Goal: Information Seeking & Learning: Compare options

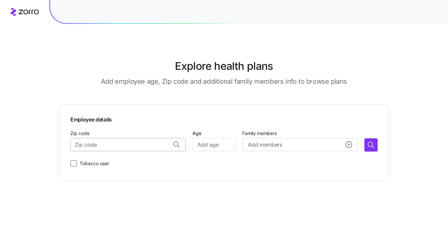
click at [135, 145] on input "Zip code" at bounding box center [127, 144] width 115 height 13
click at [141, 164] on span "11221, [GEOGRAPHIC_DATA], [GEOGRAPHIC_DATA]" at bounding box center [134, 163] width 93 height 8
type input "11221, [GEOGRAPHIC_DATA], [GEOGRAPHIC_DATA]"
click at [221, 148] on input "Age" at bounding box center [213, 144] width 43 height 13
type input "35"
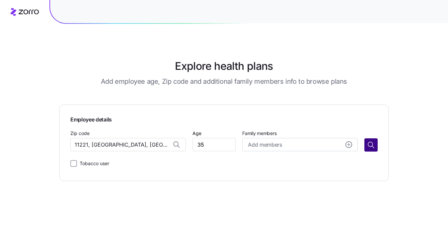
click at [374, 150] on button "button" at bounding box center [370, 145] width 13 height 13
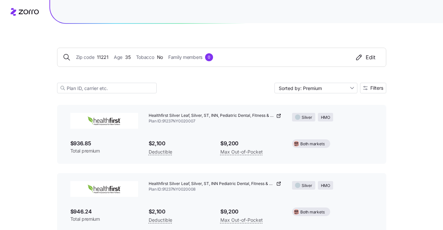
scroll to position [1326, 0]
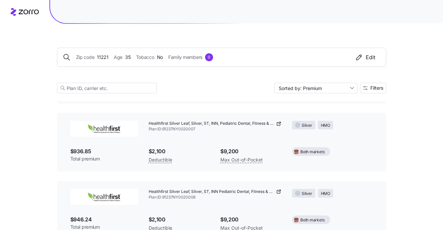
click at [279, 124] on icon at bounding box center [278, 123] width 5 height 5
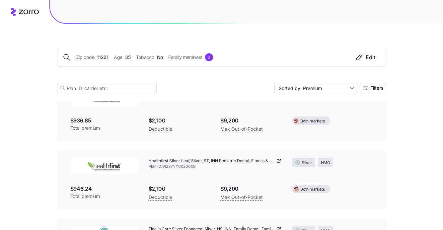
scroll to position [1358, 0]
click at [278, 163] on span "Plan ID: 91237NY0020008" at bounding box center [215, 166] width 133 height 6
click at [280, 160] on icon at bounding box center [278, 160] width 5 height 5
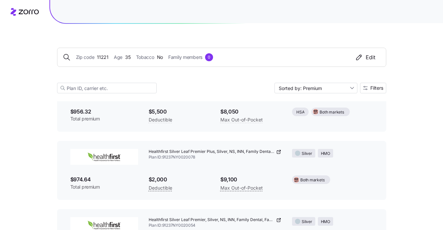
scroll to position [1612, 0]
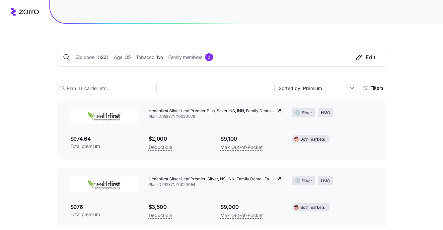
click at [278, 111] on icon at bounding box center [278, 111] width 5 height 5
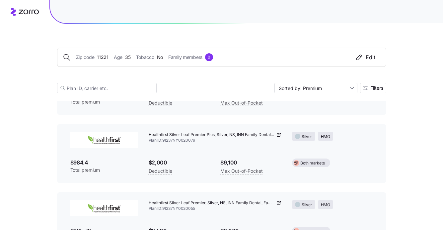
scroll to position [1726, 0]
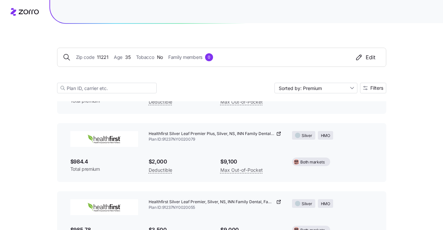
click at [275, 133] on div "Healthfirst Silver Leaf Premier Plus, Silver, NS, INN Family Dental, Family Vis…" at bounding box center [215, 134] width 133 height 6
click at [280, 134] on icon at bounding box center [278, 133] width 5 height 5
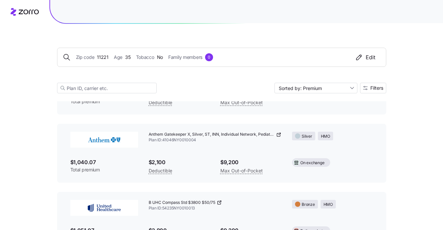
scroll to position [1996, 0]
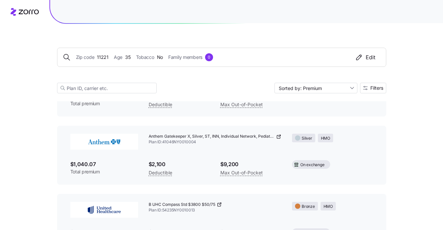
click at [278, 138] on icon at bounding box center [278, 136] width 5 height 5
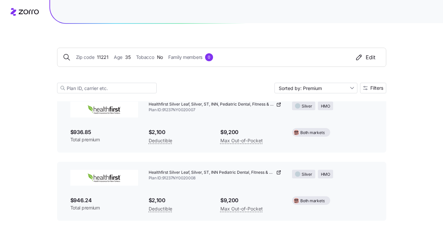
scroll to position [1322, 0]
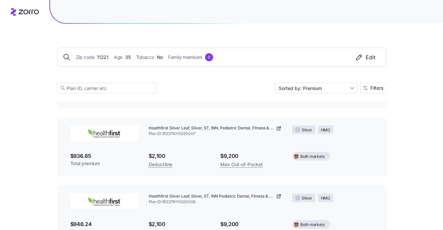
click at [279, 129] on icon at bounding box center [278, 128] width 5 height 5
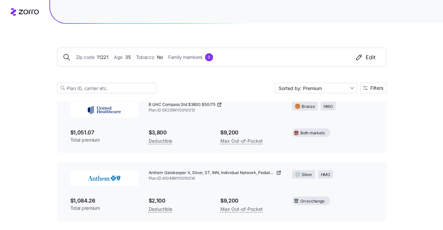
scroll to position [2099, 0]
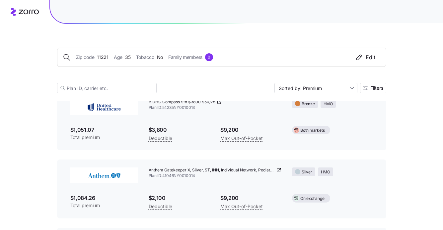
click at [280, 168] on icon at bounding box center [278, 170] width 5 height 5
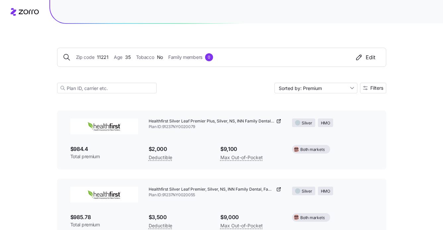
scroll to position [1738, 0]
click at [280, 120] on icon at bounding box center [278, 121] width 5 height 5
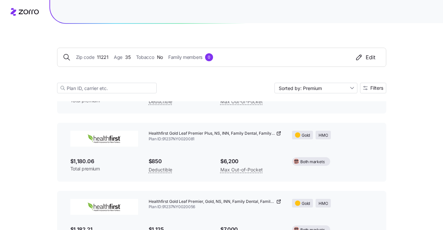
scroll to position [2817, 0]
click at [276, 133] on div "Healthfirst Gold Leaf Premier Plus, NS, INN, Family Dental, Family Vision, Free…" at bounding box center [215, 135] width 133 height 6
click at [277, 133] on icon at bounding box center [278, 134] width 5 height 5
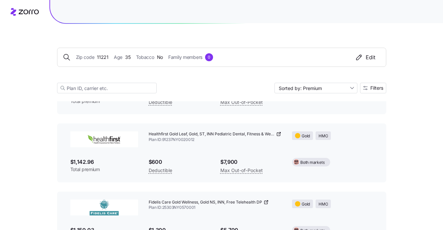
scroll to position [2475, 0]
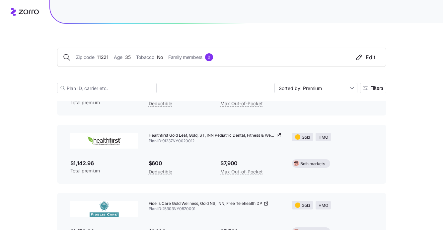
click at [277, 137] on icon at bounding box center [278, 135] width 5 height 5
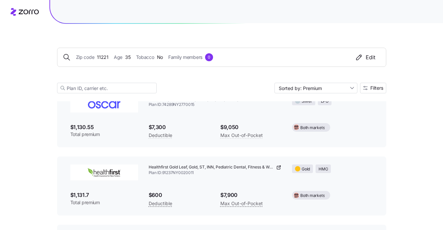
scroll to position [2232, 0]
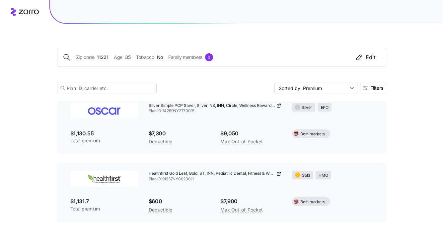
click at [279, 171] on icon at bounding box center [278, 173] width 5 height 5
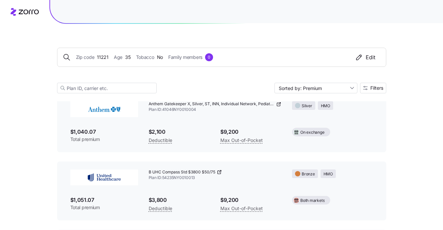
scroll to position [2029, 0]
click at [276, 104] on icon at bounding box center [278, 103] width 5 height 5
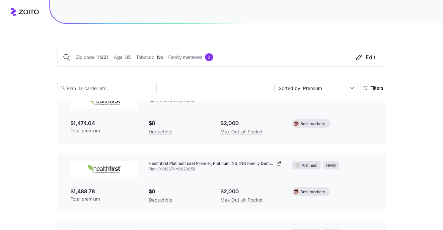
scroll to position [4768, 0]
click at [280, 161] on icon at bounding box center [278, 162] width 5 height 5
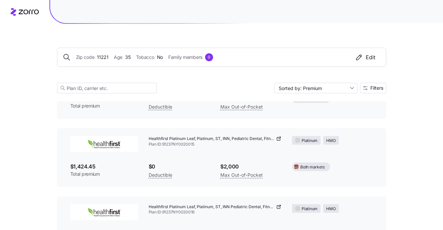
scroll to position [4468, 0]
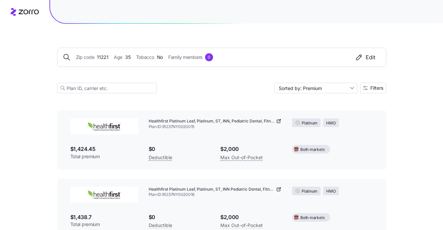
click at [200, 152] on span "$0" at bounding box center [179, 149] width 61 height 8
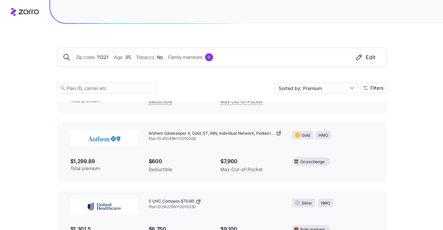
scroll to position [3910, 0]
click at [277, 133] on icon at bounding box center [278, 133] width 5 height 5
click at [204, 161] on span "$600" at bounding box center [179, 162] width 61 height 8
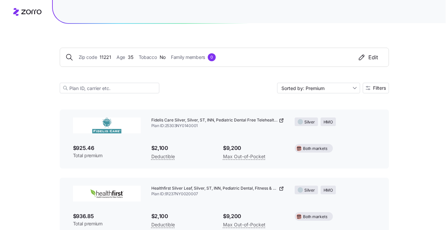
scroll to position [1262, 0]
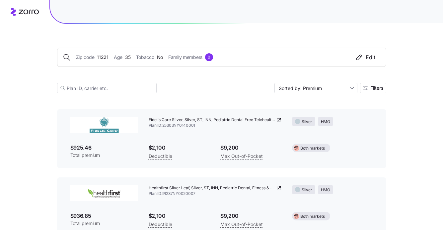
click at [278, 120] on icon at bounding box center [278, 120] width 5 height 5
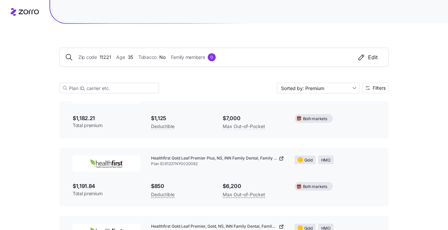
scroll to position [2925, 0]
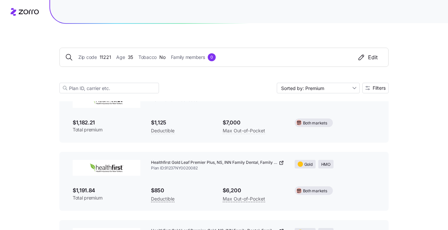
click at [283, 161] on icon at bounding box center [281, 162] width 5 height 5
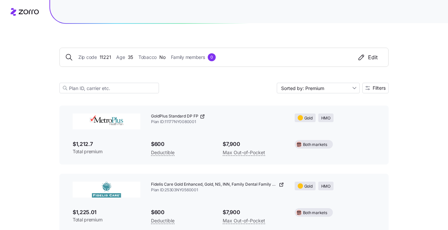
scroll to position [3304, 0]
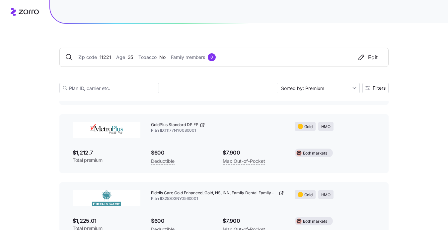
click at [201, 124] on icon at bounding box center [202, 125] width 5 height 5
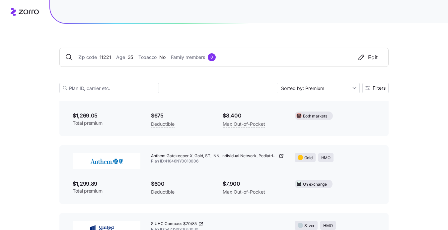
scroll to position [3899, 0]
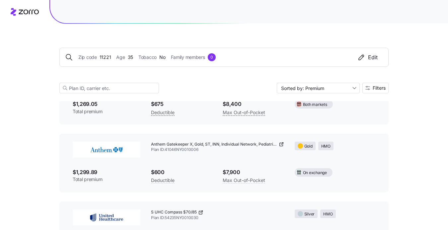
click at [281, 142] on icon at bounding box center [281, 144] width 5 height 5
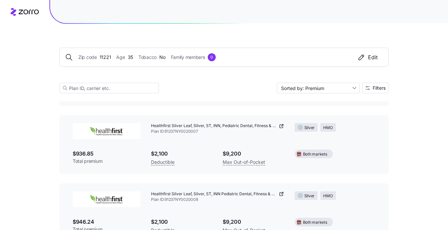
scroll to position [1325, 0]
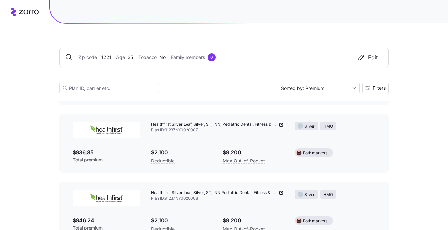
click at [283, 125] on icon at bounding box center [281, 124] width 5 height 5
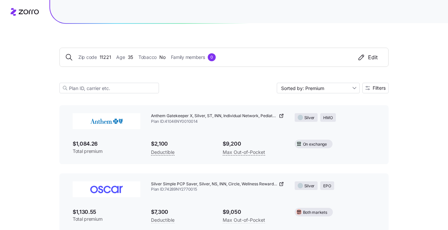
scroll to position [2153, 0]
click at [280, 114] on icon at bounding box center [280, 115] width 3 height 3
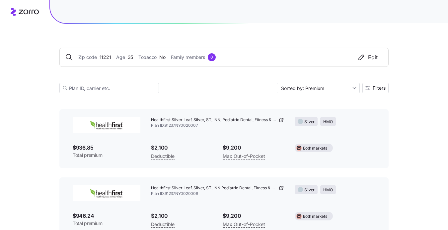
scroll to position [1324, 0]
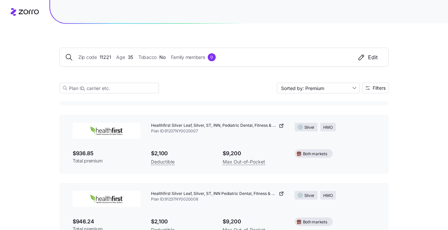
click at [281, 127] on icon at bounding box center [281, 125] width 5 height 5
